Goal: Information Seeking & Learning: Learn about a topic

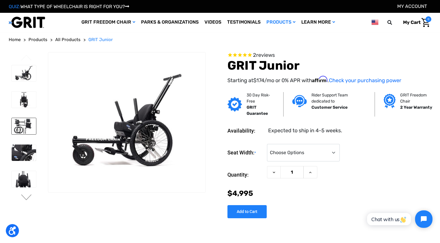
click at [23, 119] on img at bounding box center [24, 126] width 24 height 16
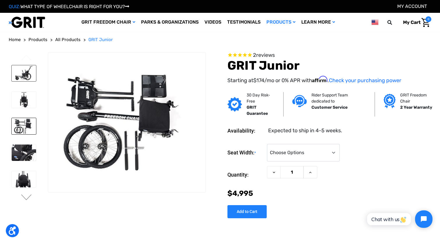
click at [22, 74] on img at bounding box center [24, 73] width 24 height 16
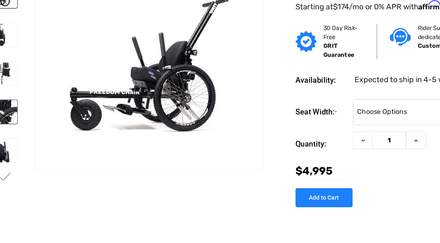
click at [23, 152] on img at bounding box center [24, 152] width 24 height 16
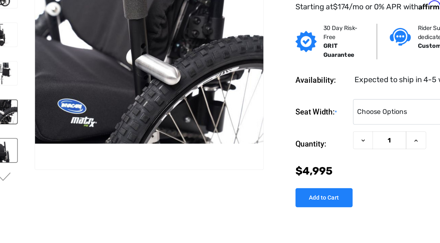
click at [34, 175] on img at bounding box center [24, 179] width 24 height 16
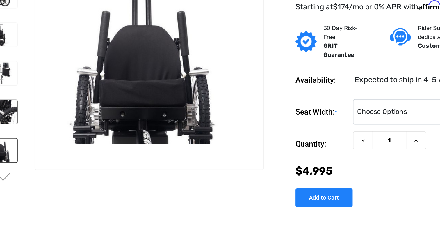
click at [30, 150] on img at bounding box center [24, 152] width 24 height 16
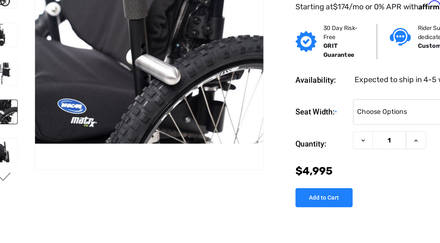
click at [30, 195] on button "Next" at bounding box center [26, 197] width 12 height 7
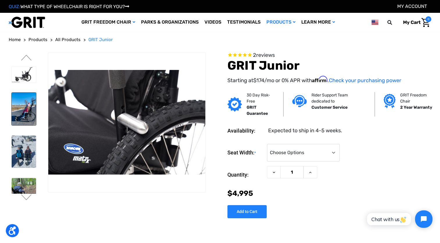
click at [21, 101] on img at bounding box center [24, 108] width 24 height 32
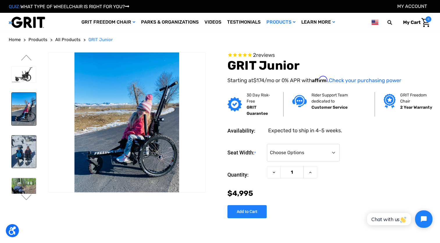
click at [29, 146] on img at bounding box center [24, 151] width 24 height 32
